Goal: Task Accomplishment & Management: Manage account settings

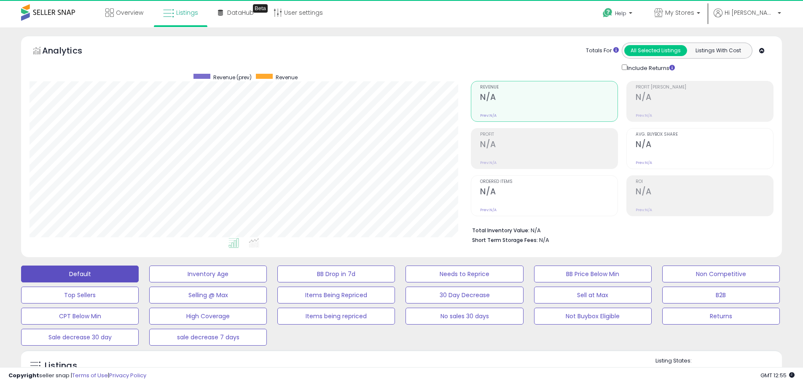
select select "**"
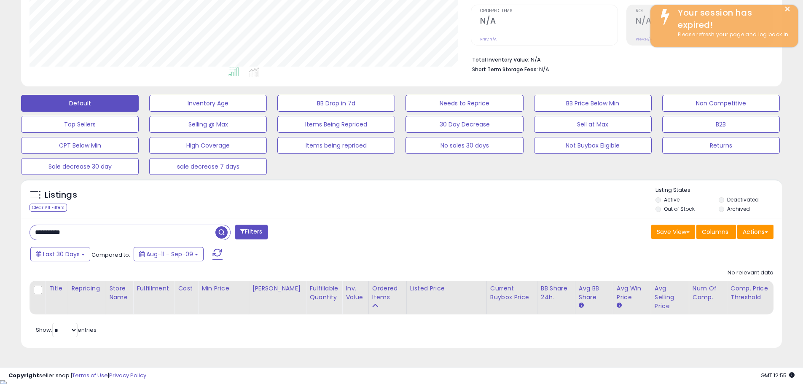
scroll to position [173, 441]
